Goal: Task Accomplishment & Management: Use online tool/utility

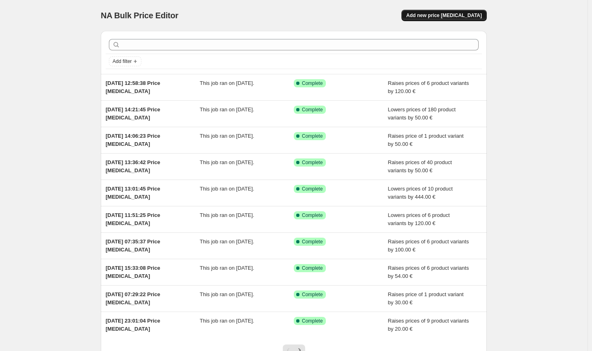
click at [456, 11] on button "Add new price [MEDICAL_DATA]" at bounding box center [443, 15] width 85 height 11
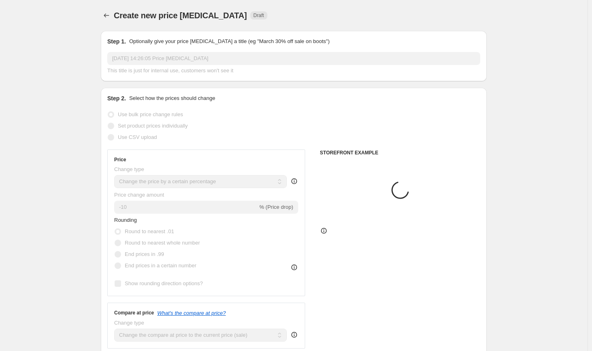
click at [222, 188] on div "Price Change type Change the price to a certain amount Change the price by a ce…" at bounding box center [206, 222] width 184 height 133
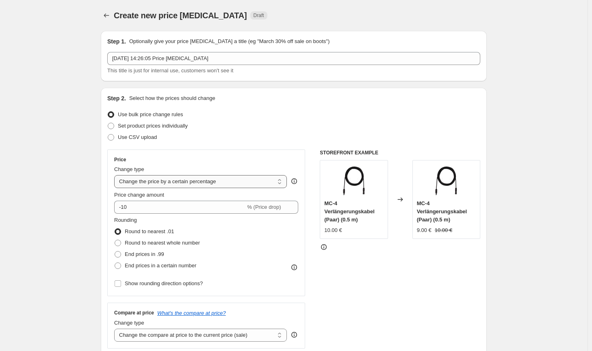
click at [219, 185] on select "Change the price to a certain amount Change the price by a certain amount Chang…" at bounding box center [200, 181] width 173 height 13
select select "by"
click at [116, 175] on select "Change the price to a certain amount Change the price by a certain amount Chang…" at bounding box center [200, 181] width 173 height 13
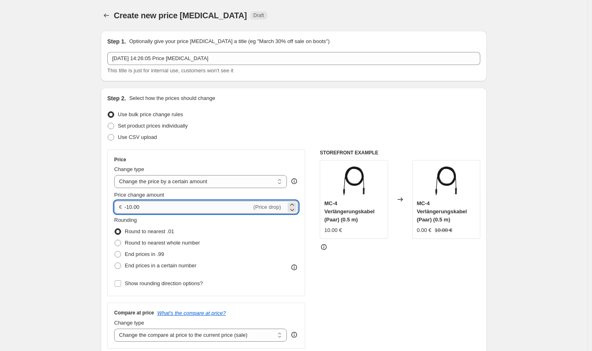
drag, startPoint x: 142, startPoint y: 208, endPoint x: 130, endPoint y: 205, distance: 12.8
click at [130, 205] on input "-10.00" at bounding box center [187, 207] width 127 height 13
type input "-5.00"
click at [128, 240] on span "Round to nearest whole number" at bounding box center [162, 243] width 75 height 6
click at [115, 240] on input "Round to nearest whole number" at bounding box center [115, 240] width 0 height 0
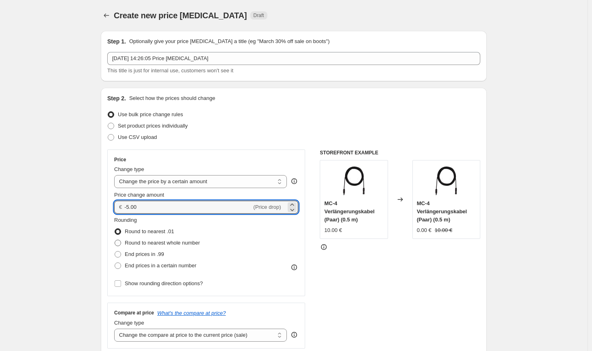
radio input "true"
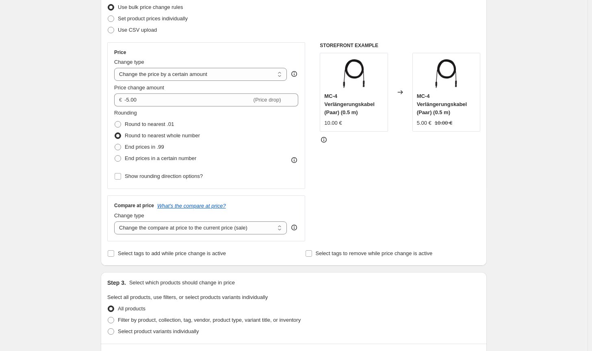
scroll to position [162, 0]
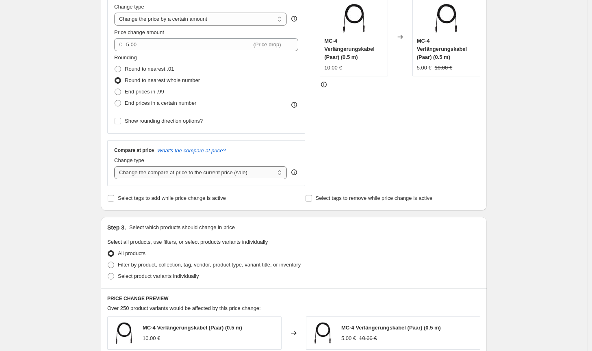
drag, startPoint x: 192, startPoint y: 170, endPoint x: 190, endPoint y: 178, distance: 8.4
click at [192, 170] on select "Change the compare at price to the current price (sale) Change the compare at p…" at bounding box center [200, 172] width 173 height 13
select select "no_change"
click at [116, 166] on select "Change the compare at price to the current price (sale) Change the compare at p…" at bounding box center [200, 172] width 173 height 13
click at [159, 262] on span "Filter by product, collection, tag, vendor, product type, variant title, or inv…" at bounding box center [209, 265] width 183 height 6
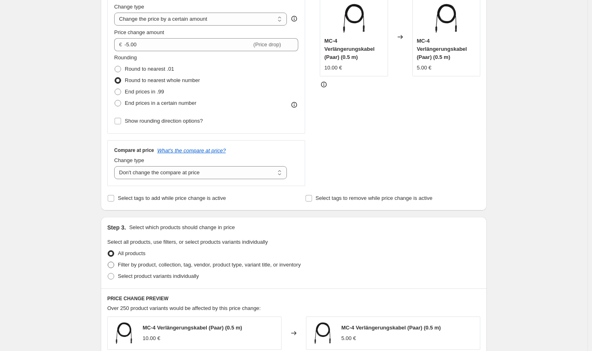
click at [108, 262] on input "Filter by product, collection, tag, vendor, product type, variant title, or inv…" at bounding box center [108, 262] width 0 height 0
radio input "true"
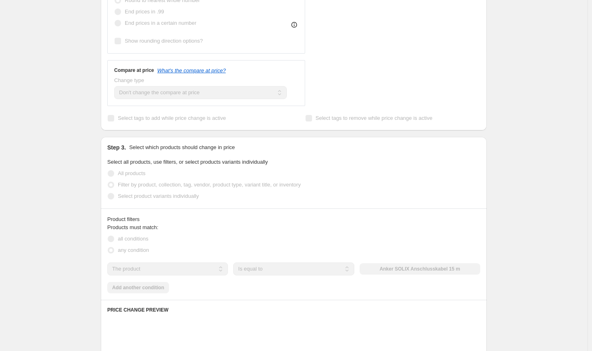
scroll to position [284, 0]
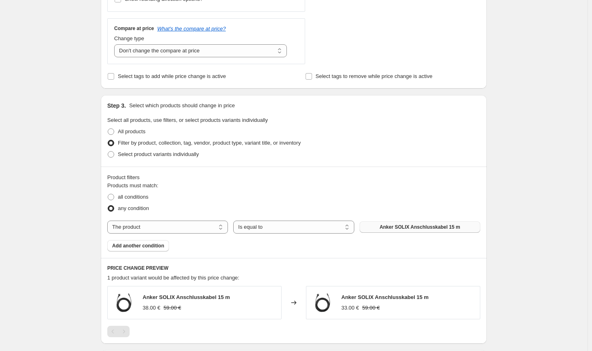
click at [410, 231] on button "Anker SOLIX Anschlusskabel 15 m" at bounding box center [419, 226] width 121 height 11
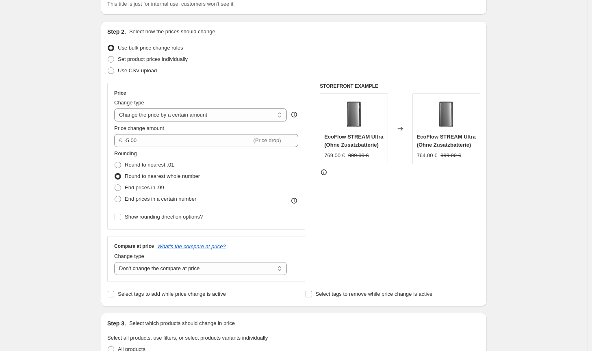
scroll to position [0, 0]
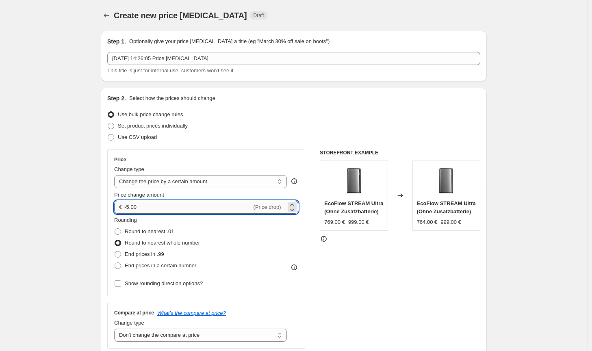
click at [129, 205] on input "-5.00" at bounding box center [187, 207] width 127 height 13
type input "-4.00"
click at [380, 284] on div "STOREFRONT EXAMPLE EcoFlow STREAM Ultra (Ohne Zusatzbatterie) 769.00 € 999.00 €…" at bounding box center [400, 248] width 160 height 199
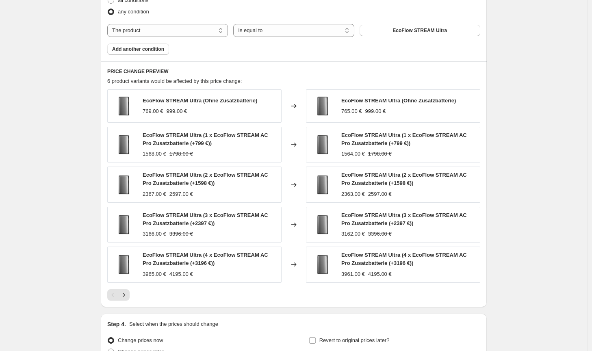
scroll to position [562, 0]
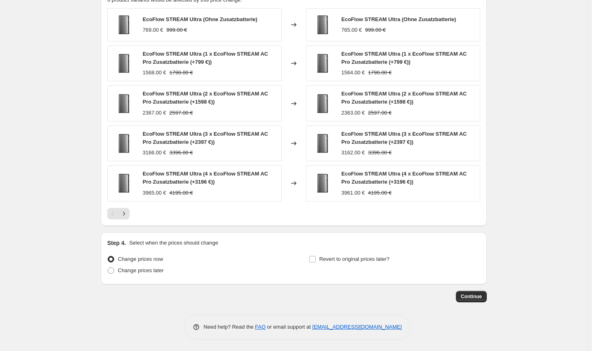
click at [456, 294] on div "Continue" at bounding box center [294, 296] width 386 height 11
click at [460, 295] on button "Continue" at bounding box center [471, 296] width 31 height 11
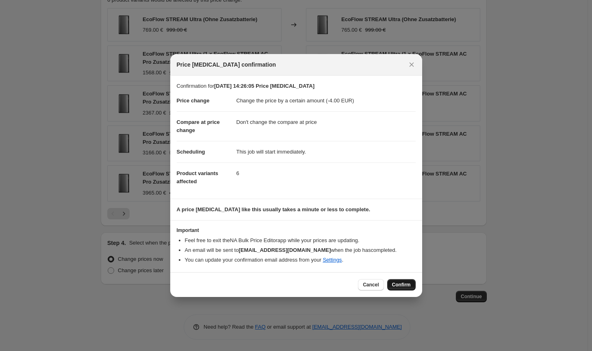
click at [409, 285] on span "Confirm" at bounding box center [401, 284] width 19 height 6
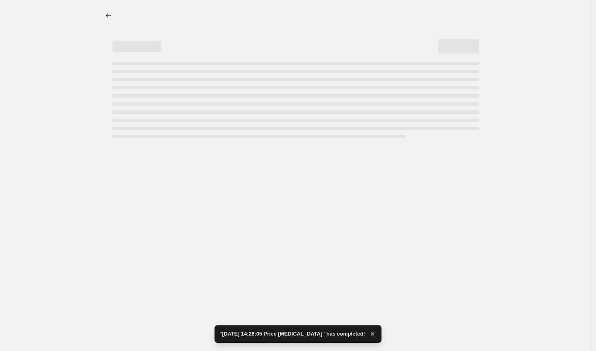
select select "by"
select select "no_change"
